Goal: Task Accomplishment & Management: Manage account settings

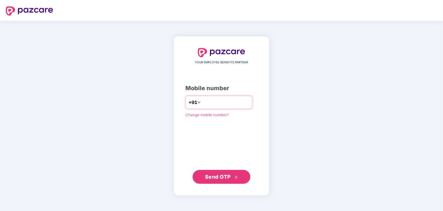
type input "**********"
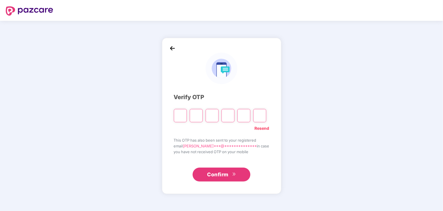
click at [174, 46] on img at bounding box center [172, 48] width 9 height 9
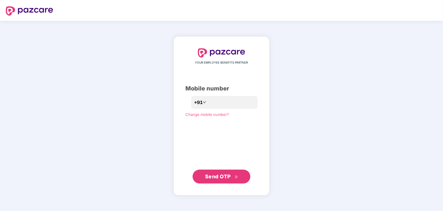
click at [219, 181] on button "Send OTP" at bounding box center [222, 177] width 58 height 14
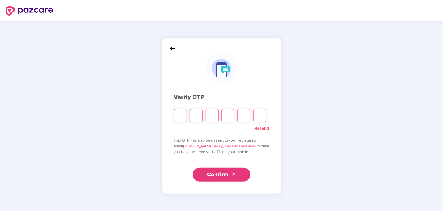
type input "*"
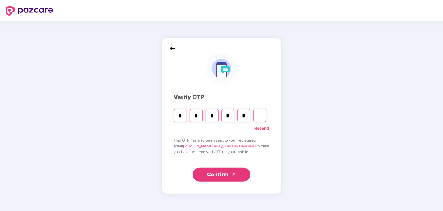
type input "*"
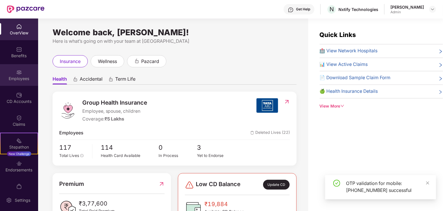
click at [17, 72] on img at bounding box center [19, 72] width 6 height 6
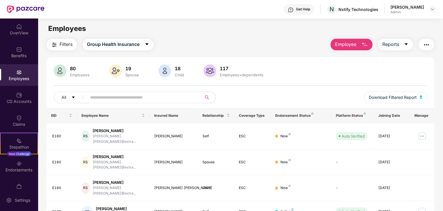
click at [132, 97] on input "text" at bounding box center [142, 97] width 104 height 9
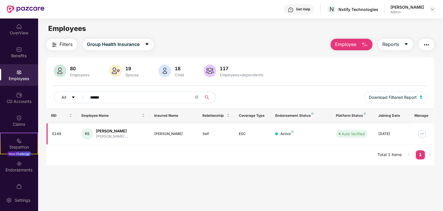
type input "******"
click at [425, 136] on img at bounding box center [422, 133] width 9 height 9
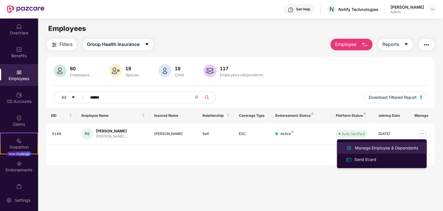
click at [379, 145] on div "Manage Employee & Dependents" at bounding box center [382, 148] width 75 height 7
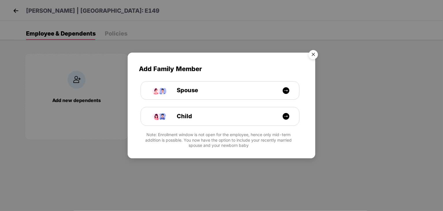
click at [313, 54] on img "Close" at bounding box center [313, 55] width 16 height 16
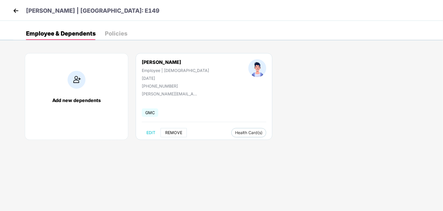
click at [178, 135] on button "REMOVE" at bounding box center [174, 132] width 26 height 9
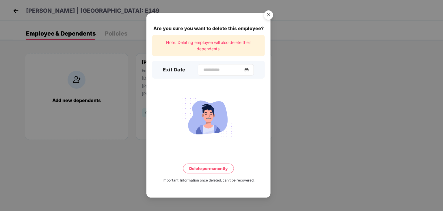
click at [249, 70] on img at bounding box center [246, 70] width 5 height 5
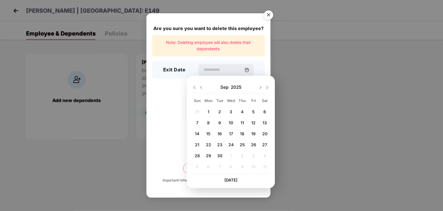
click at [209, 112] on span "1" at bounding box center [209, 111] width 2 height 5
type input "**********"
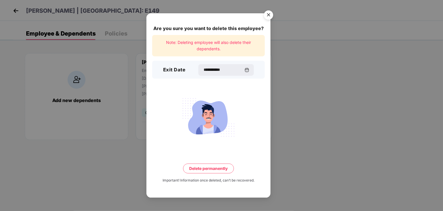
click at [211, 166] on button "Delete permanently" at bounding box center [208, 169] width 51 height 10
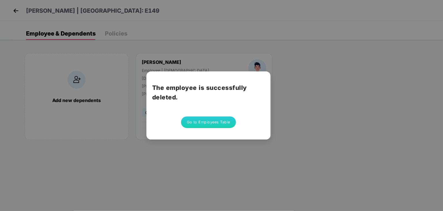
click at [216, 122] on button "Go to Employees Table" at bounding box center [208, 122] width 55 height 12
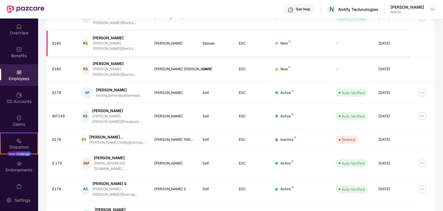
scroll to position [148, 0]
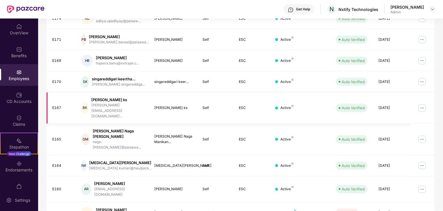
scroll to position [143, 0]
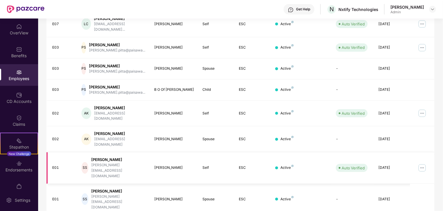
scroll to position [114, 0]
